Goal: Navigation & Orientation: Find specific page/section

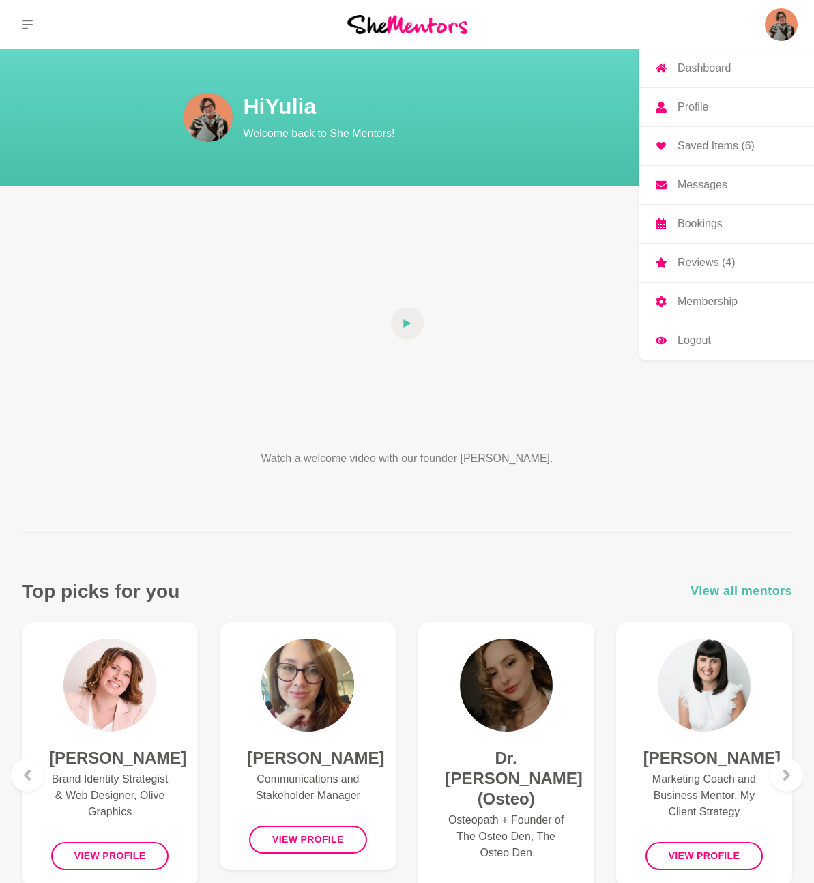
click at [692, 74] on p "Dashboard" at bounding box center [704, 68] width 53 height 11
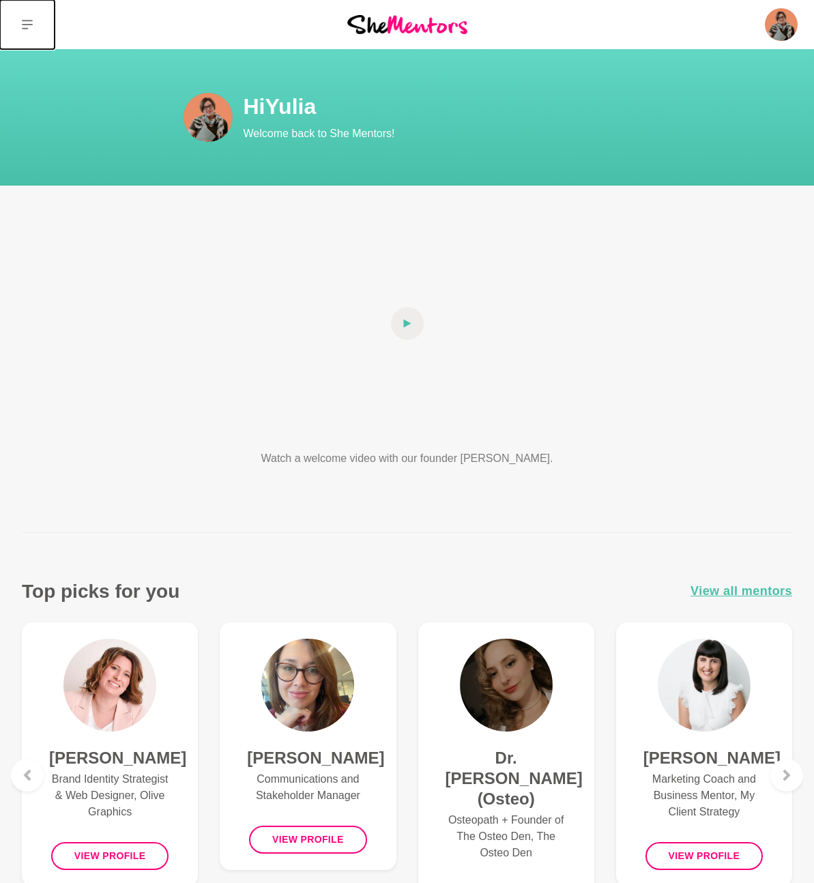
click at [23, 22] on icon at bounding box center [27, 24] width 11 height 11
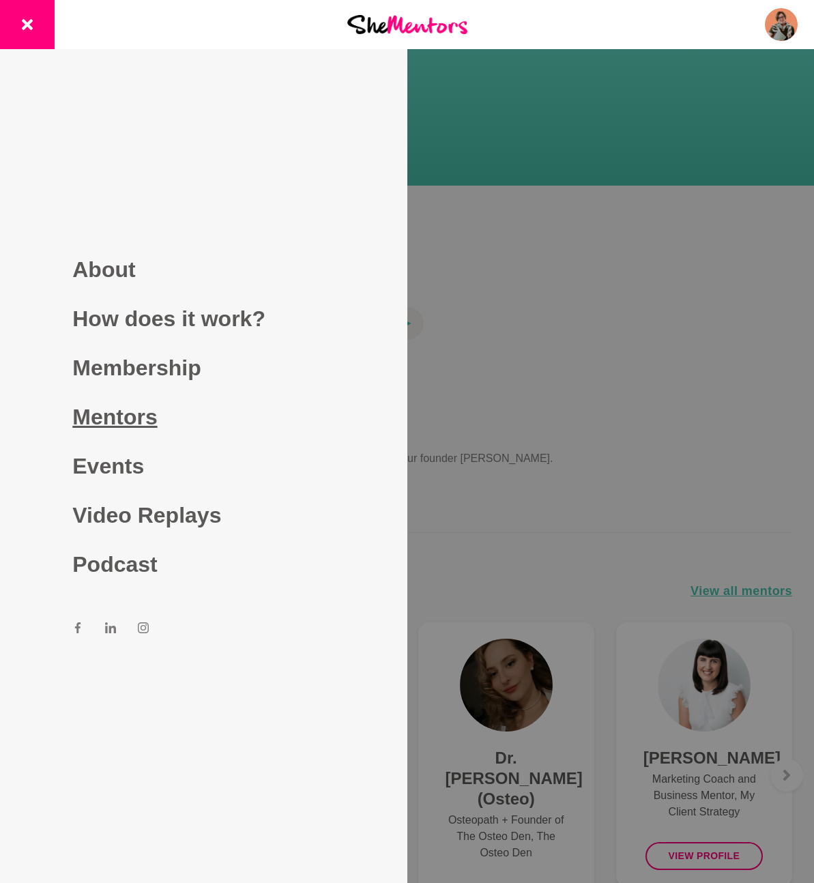
click at [132, 425] on link "Mentors" at bounding box center [203, 417] width 262 height 49
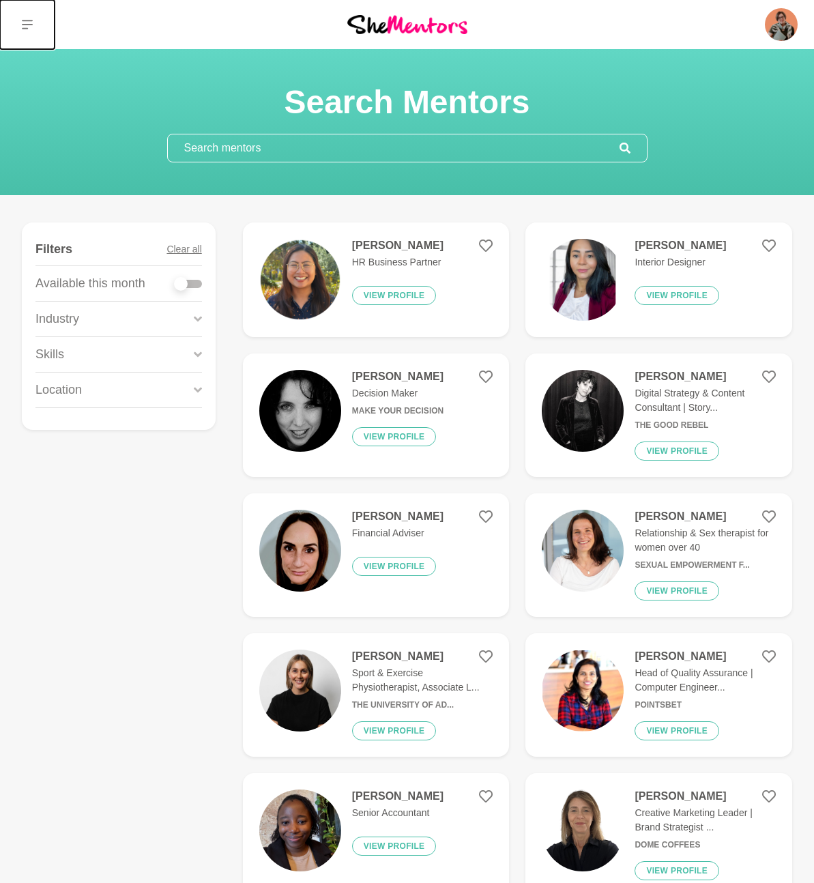
click at [24, 21] on icon at bounding box center [27, 25] width 11 height 10
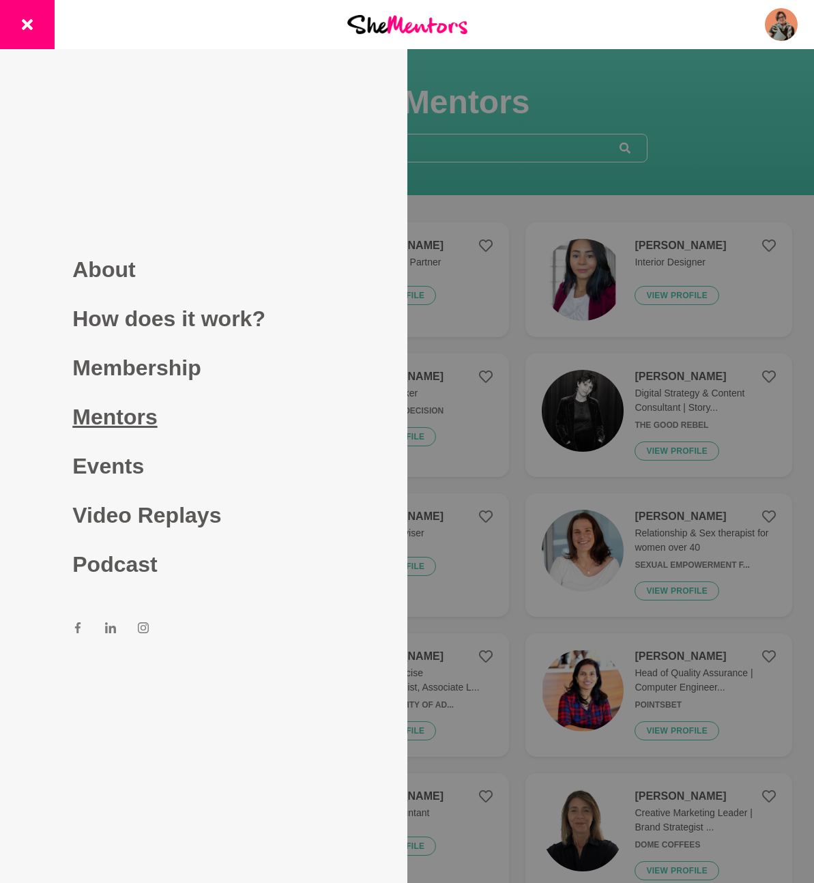
click at [103, 423] on link "Mentors" at bounding box center [203, 417] width 262 height 49
click at [102, 422] on link "Mentors" at bounding box center [203, 417] width 262 height 49
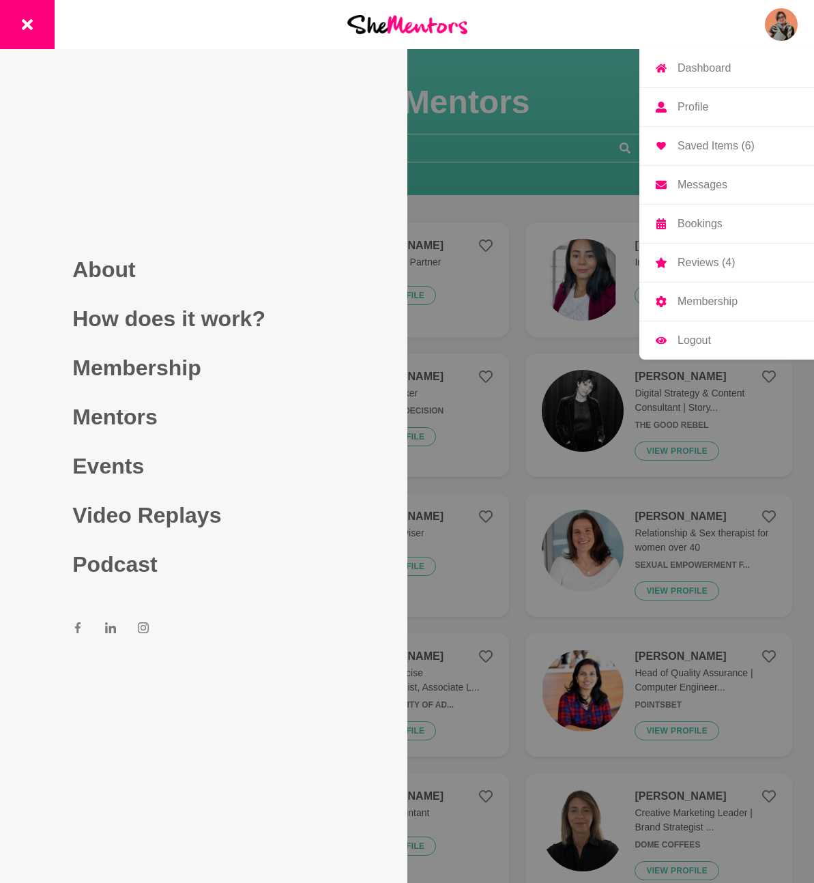
click at [778, 20] on img at bounding box center [781, 24] width 33 height 33
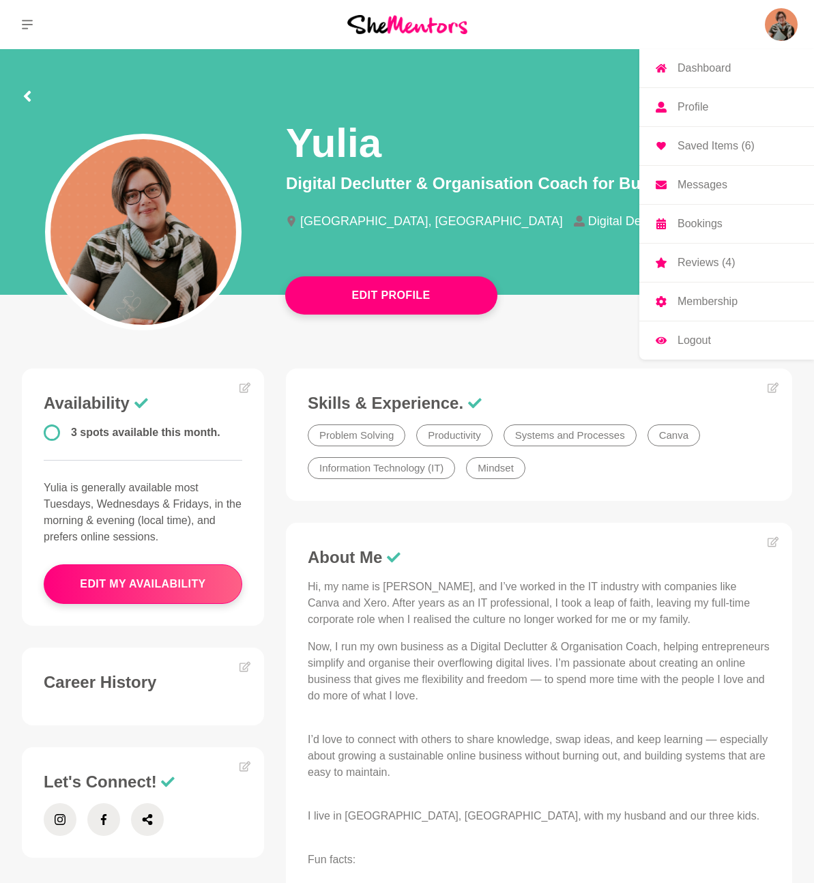
click at [689, 104] on p "Profile" at bounding box center [693, 107] width 31 height 11
click at [695, 74] on p "Dashboard" at bounding box center [704, 68] width 53 height 11
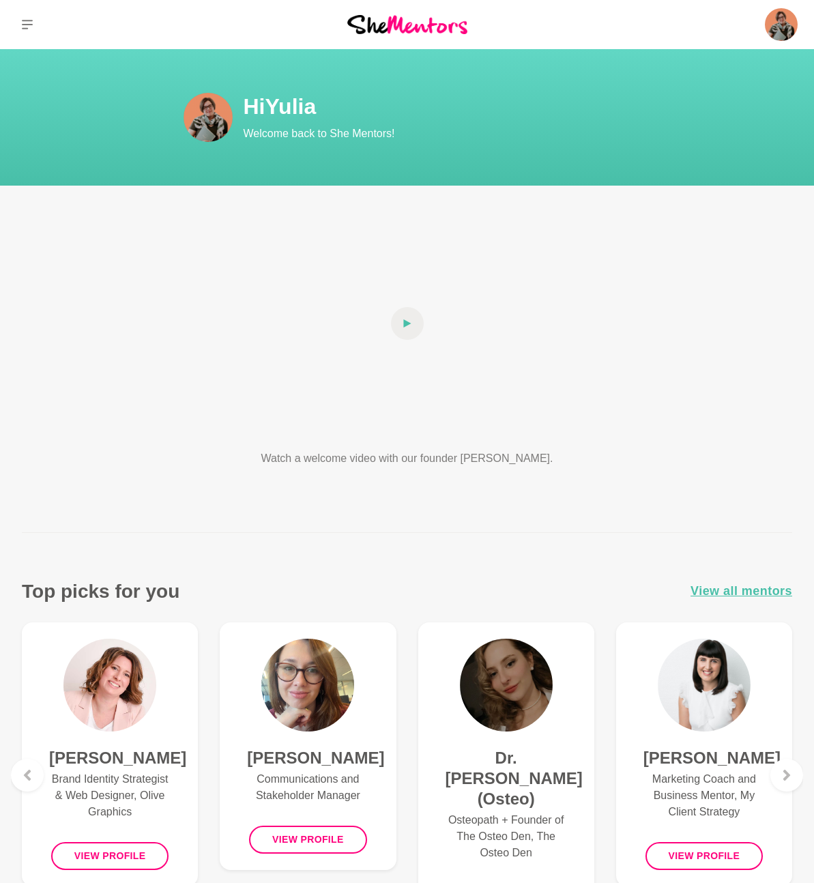
click at [785, 30] on img at bounding box center [781, 24] width 33 height 33
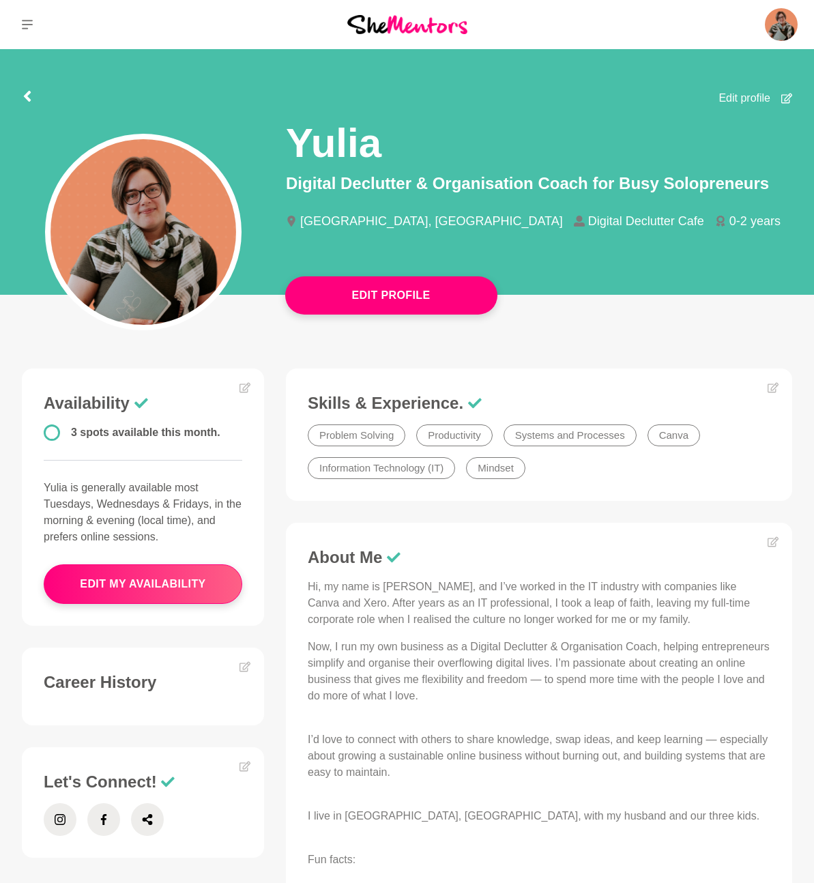
click at [0, 0] on p "Bookings" at bounding box center [0, 0] width 0 height 0
